Goal: Check status: Check status

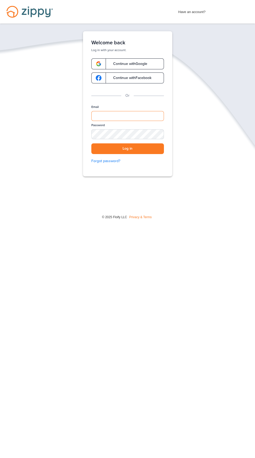
click at [149, 116] on input "Email" at bounding box center [127, 116] width 73 height 10
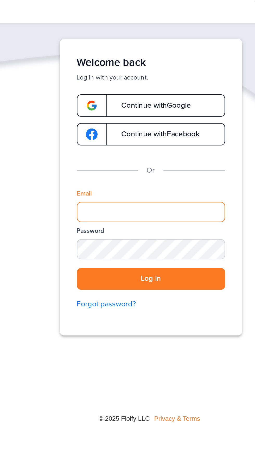
type input "**********"
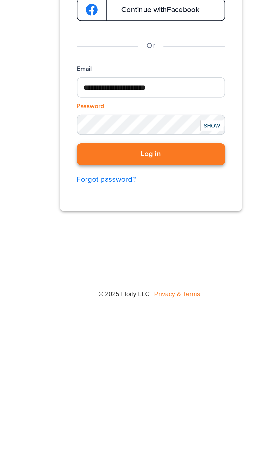
click at [144, 150] on button "Log in" at bounding box center [127, 148] width 73 height 11
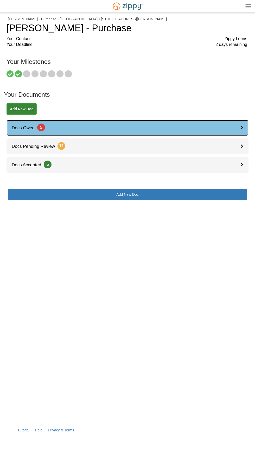
click at [220, 126] on link "Docs Owed 5" at bounding box center [128, 128] width 242 height 16
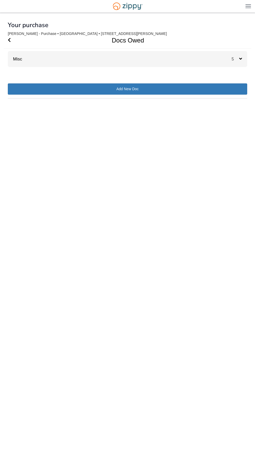
click at [170, 56] on div "Misc 5" at bounding box center [128, 59] width 240 height 16
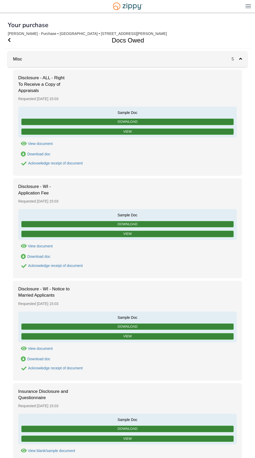
click at [85, 75] on div "Disclosure - ALL - Right To Receive a Copy of Appraisals Requested [DATE] 15:03…" at bounding box center [127, 123] width 229 height 106
click at [42, 82] on span "Disclosure - ALL - Right To Receive a Copy of Appraisals" at bounding box center [44, 84] width 52 height 19
click at [128, 130] on link "View" at bounding box center [127, 131] width 212 height 7
click at [248, 6] on img at bounding box center [249, 6] width 6 height 4
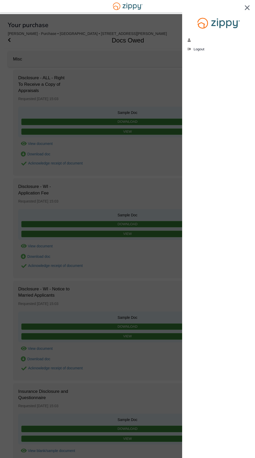
click at [141, 28] on div at bounding box center [127, 229] width 255 height 458
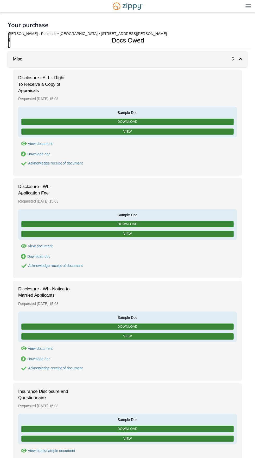
click at [9, 40] on icon "Go Back" at bounding box center [9, 39] width 3 height 5
